Goal: Information Seeking & Learning: Find specific fact

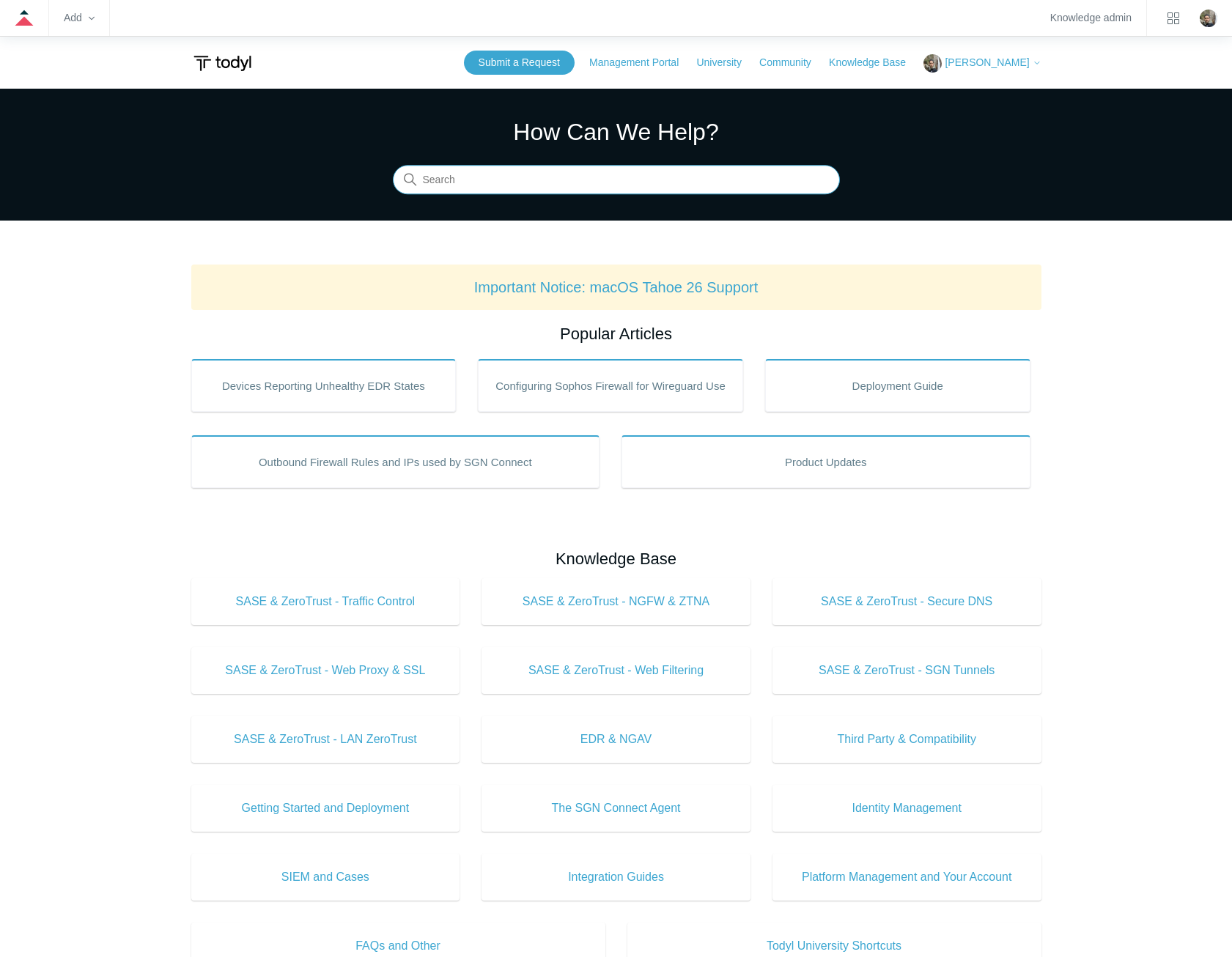
click at [508, 177] on input "Search" at bounding box center [616, 180] width 447 height 29
type input "sgn error code"
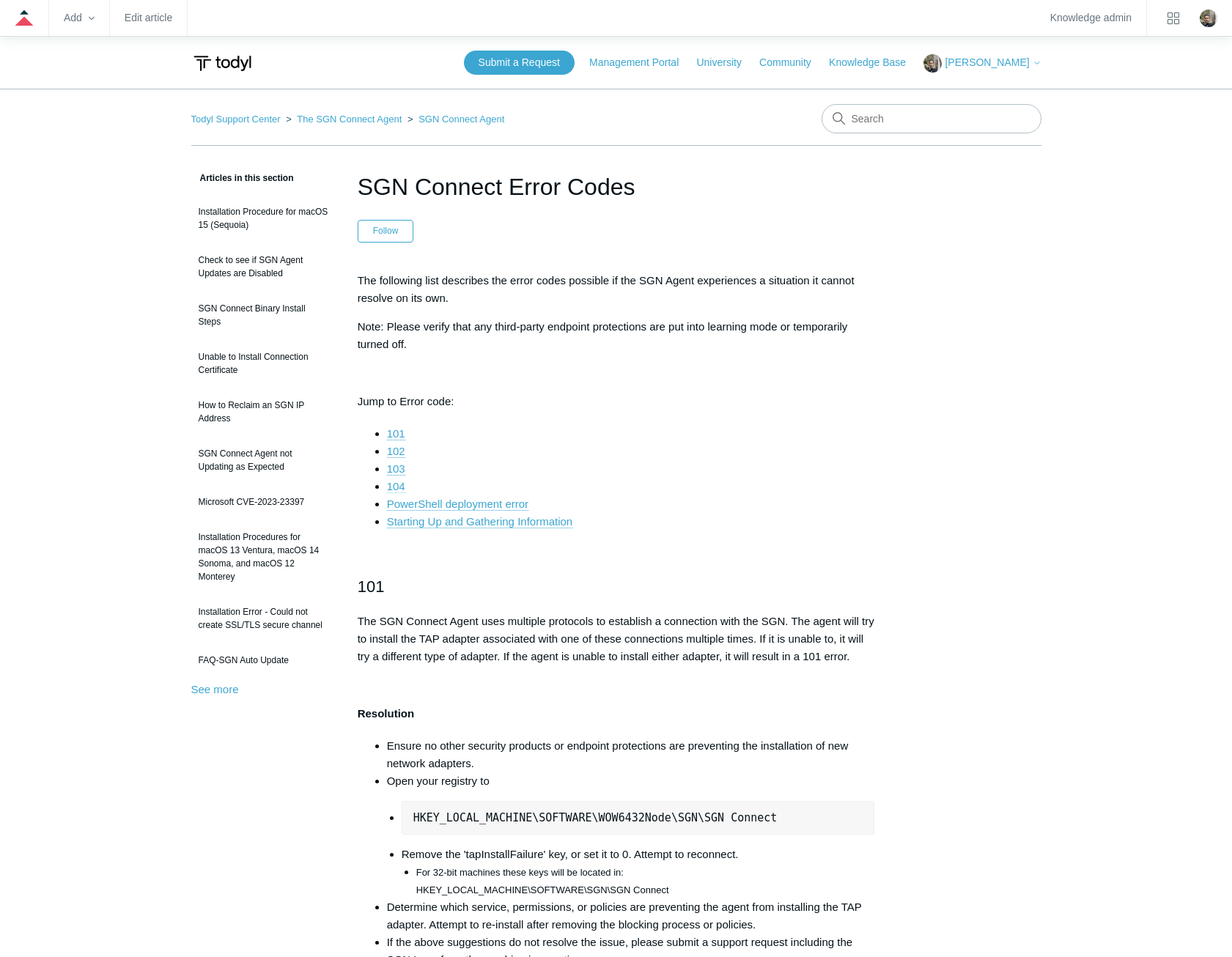
click at [397, 486] on link "104" at bounding box center [395, 486] width 18 height 13
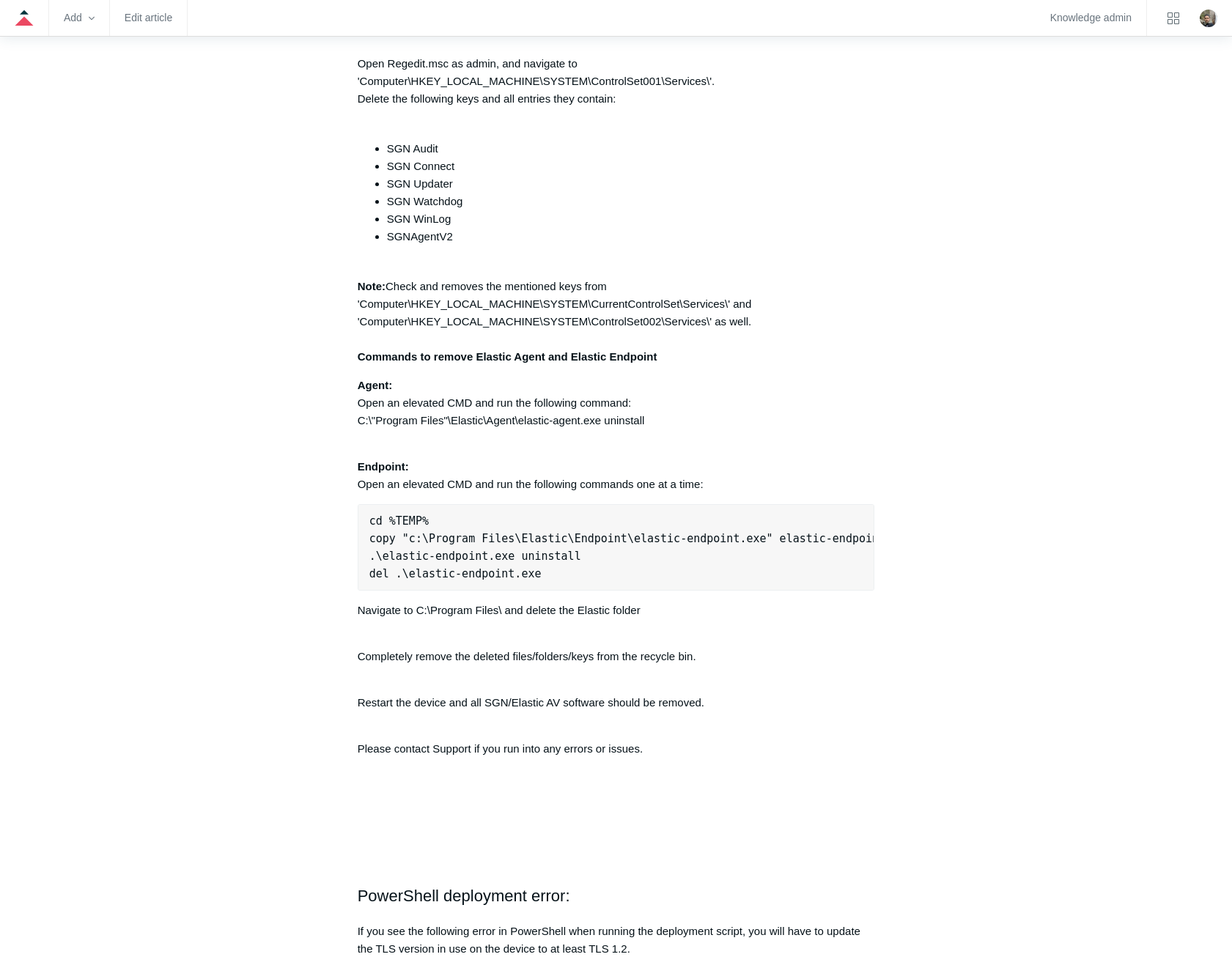
scroll to position [3669, 0]
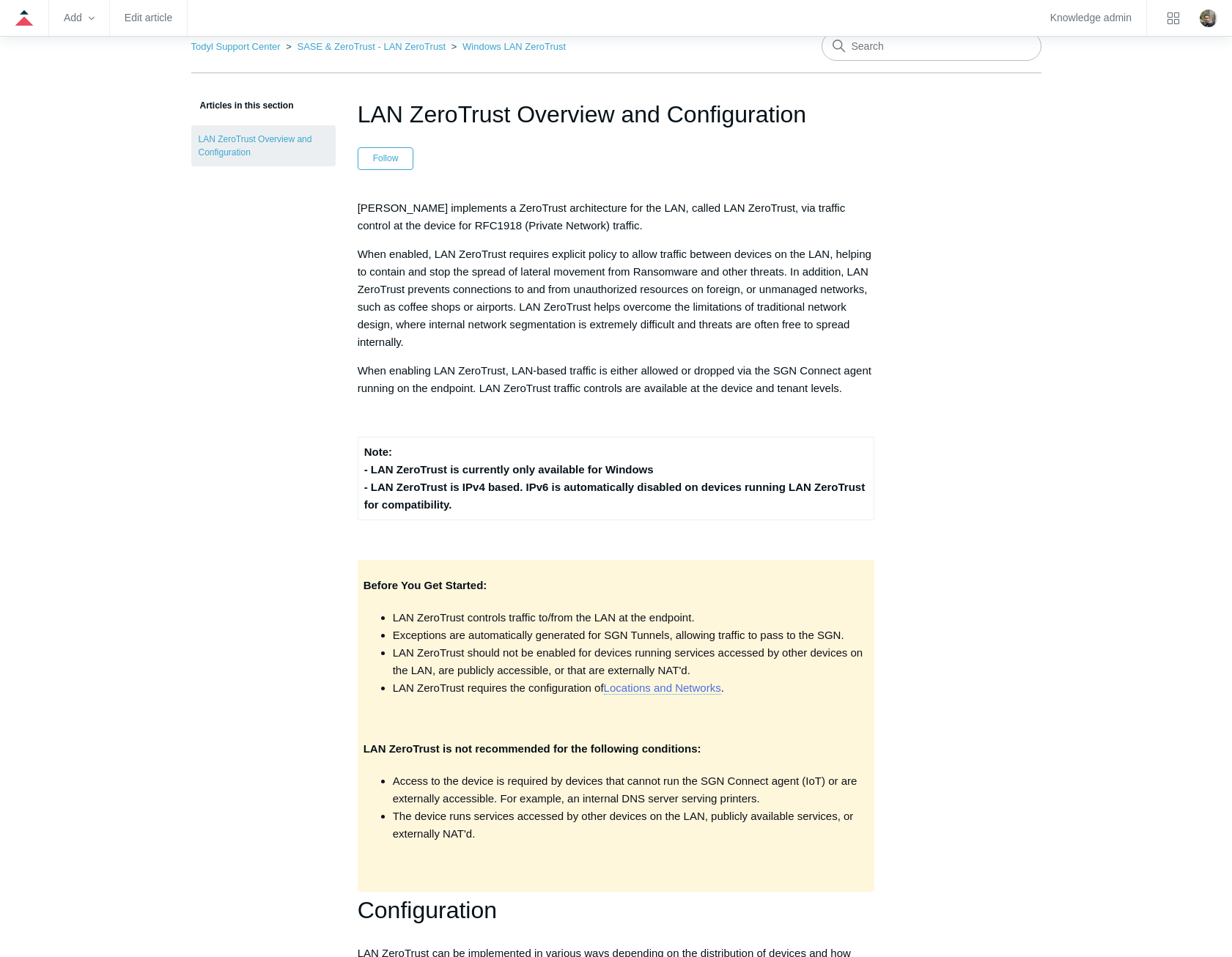
scroll to position [74, 0]
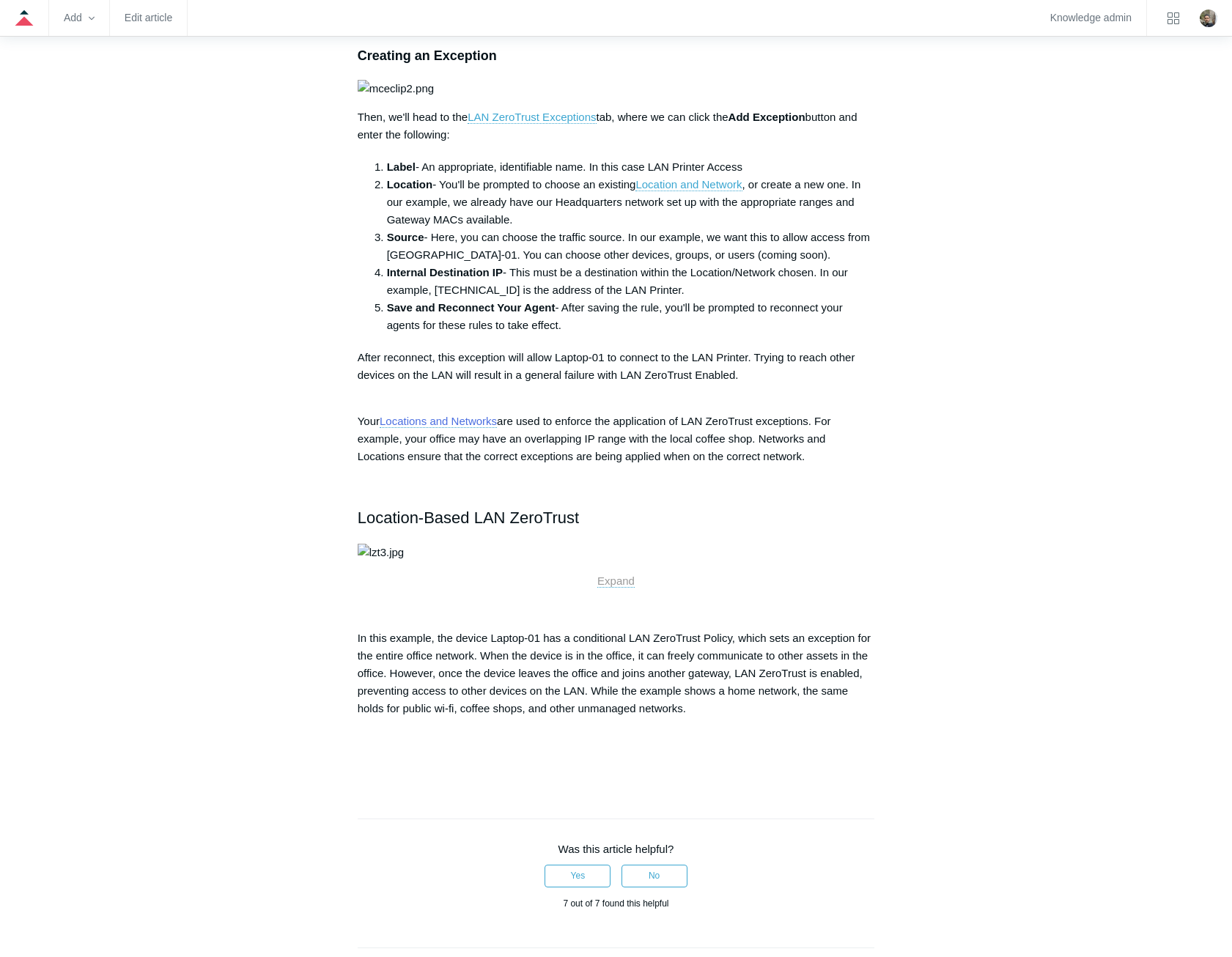
scroll to position [1613, 0]
